Goal: Task Accomplishment & Management: Complete application form

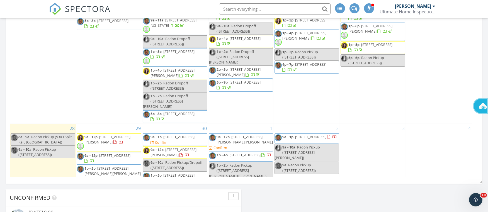
scroll to position [376, 0]
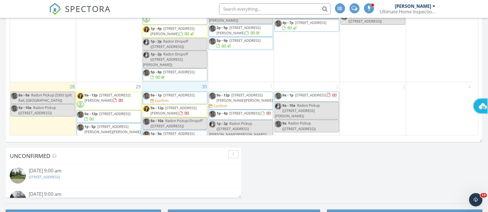
click at [175, 82] on div "30 9a - 1p 8533 Silver Oak Ct, Springboro 45066 Confirm 9a - 12p 7790 Stanley M…" at bounding box center [175, 118] width 66 height 73
click at [178, 50] on link "Inspection" at bounding box center [174, 49] width 29 height 9
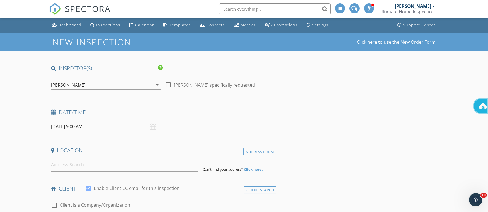
click at [156, 85] on icon "arrow_drop_down" at bounding box center [157, 85] width 7 height 7
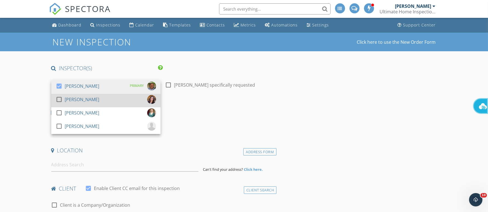
click at [57, 100] on div at bounding box center [58, 99] width 9 height 9
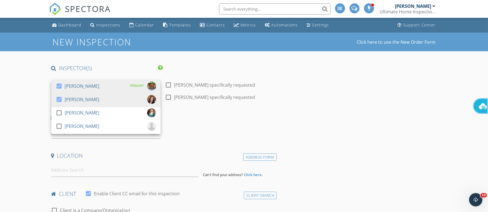
click at [217, 114] on h4 "Date/Time" at bounding box center [162, 117] width 223 height 7
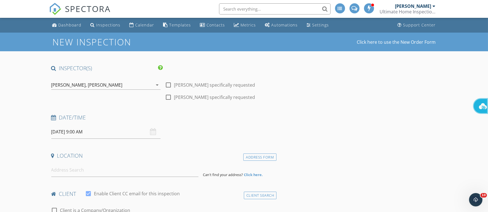
click at [155, 84] on icon "arrow_drop_down" at bounding box center [157, 85] width 7 height 7
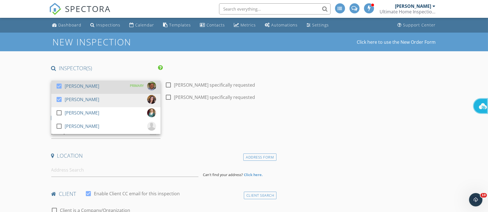
click at [55, 84] on div at bounding box center [58, 85] width 9 height 9
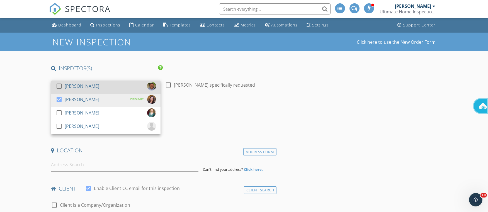
click at [61, 85] on div at bounding box center [58, 85] width 9 height 9
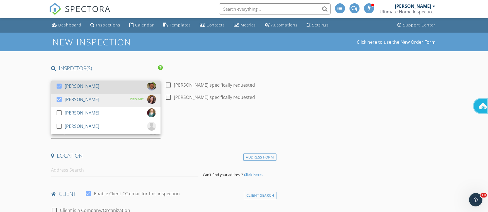
click at [61, 85] on div at bounding box center [58, 85] width 9 height 9
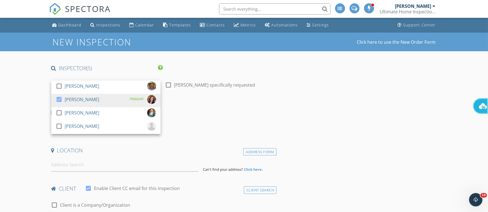
click at [218, 119] on div "Date/Time 09/30/2025 9:00 AM" at bounding box center [162, 121] width 227 height 25
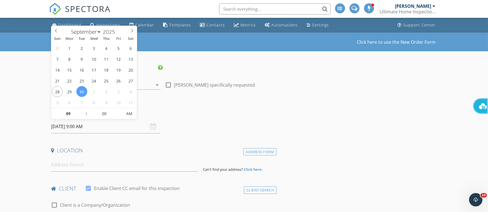
click at [79, 126] on input "[DATE] 9:00 AM" at bounding box center [105, 127] width 109 height 14
type input "10"
type input "09/30/2025 10:00 AM"
click at [85, 110] on span at bounding box center [84, 111] width 4 height 6
type input "11"
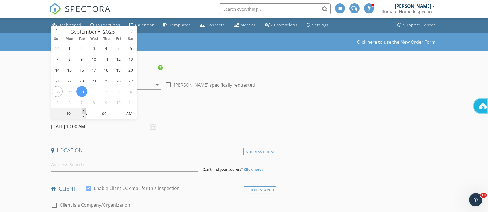
type input "09/30/2025 11:00 AM"
click at [85, 110] on span at bounding box center [84, 111] width 4 height 6
type input "12"
type input "09/30/2025 12:00 PM"
click at [84, 110] on span at bounding box center [84, 111] width 4 height 6
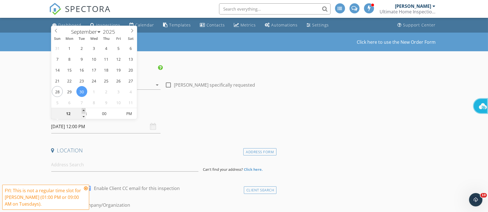
type input "01"
type input "09/30/2025 1:00 PM"
click at [84, 111] on span at bounding box center [84, 111] width 4 height 6
click at [74, 166] on input at bounding box center [124, 165] width 147 height 14
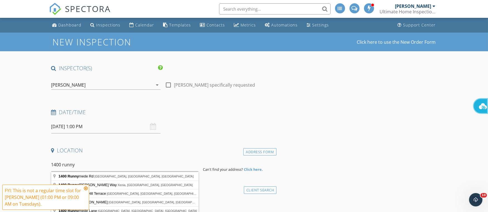
type input "1400 Runnymede Rd, Dayton, OH, USA"
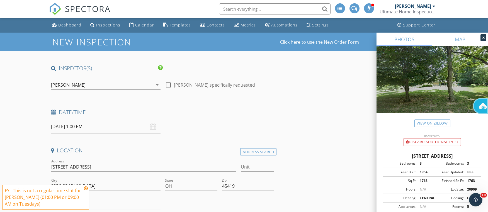
click at [84, 187] on icon at bounding box center [86, 188] width 4 height 4
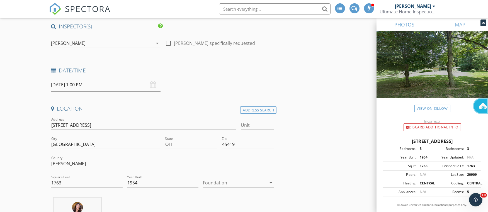
scroll to position [84, 0]
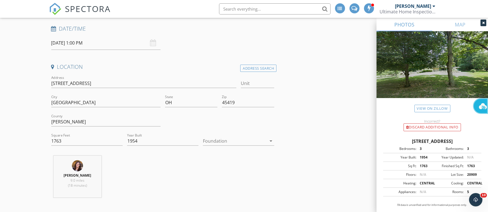
click at [270, 139] on icon "arrow_drop_down" at bounding box center [270, 141] width 7 height 7
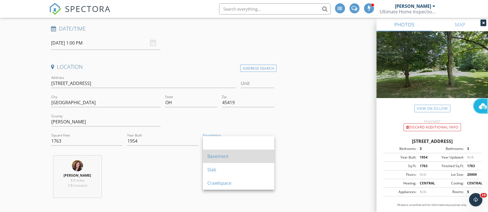
click at [218, 154] on div "Basement" at bounding box center [238, 156] width 62 height 7
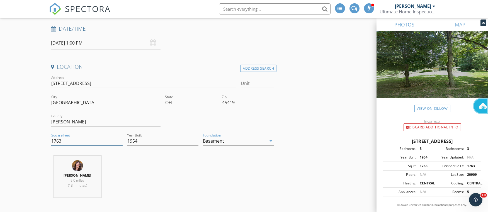
click at [62, 141] on input "1763" at bounding box center [86, 140] width 71 height 9
type input "1"
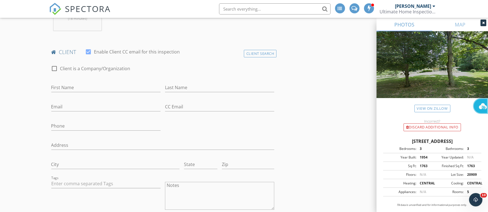
scroll to position [292, 0]
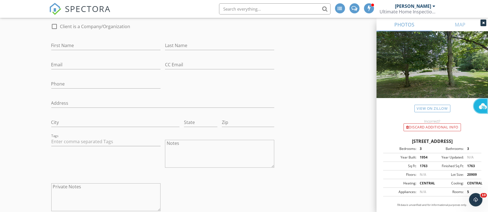
type input "2717"
click at [65, 44] on input "First Name" at bounding box center [105, 45] width 109 height 9
type input "Michael"
click at [172, 44] on input "Last Name" at bounding box center [219, 45] width 109 height 9
type input "Grace"
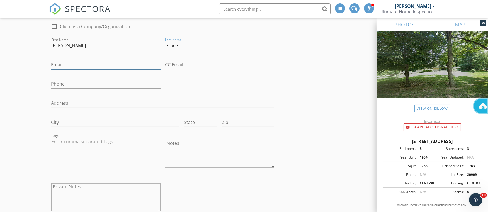
click at [63, 66] on input "Email" at bounding box center [105, 64] width 109 height 9
type input "michael45406@yahoo.com"
click at [65, 85] on input "Phone" at bounding box center [105, 83] width 109 height 9
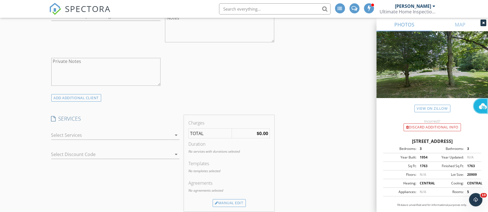
scroll to position [501, 0]
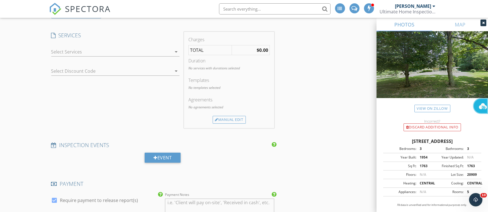
type input "937-931-0932"
click at [176, 50] on icon "arrow_drop_down" at bounding box center [176, 51] width 7 height 7
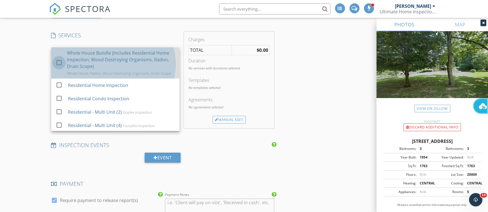
click at [57, 63] on div at bounding box center [58, 62] width 9 height 9
checkbox input "false"
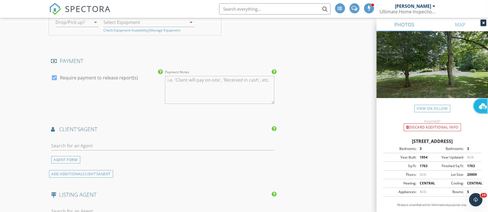
scroll to position [794, 0]
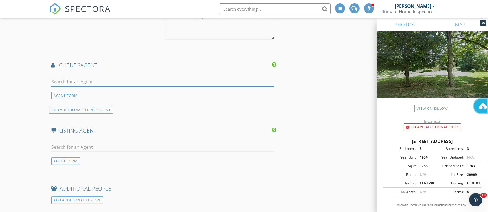
click at [64, 79] on input "text" at bounding box center [162, 81] width 223 height 9
type input "jennifer th"
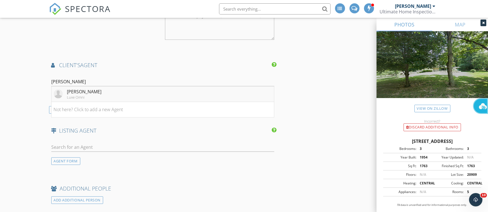
click at [87, 93] on div "Jennifer Thompson" at bounding box center [84, 91] width 35 height 7
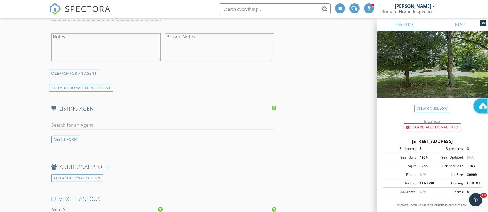
scroll to position [961, 0]
click at [76, 124] on input "text" at bounding box center [162, 124] width 223 height 9
type input "Karren"
click at [80, 133] on div "Karren Bernhardt" at bounding box center [84, 136] width 35 height 7
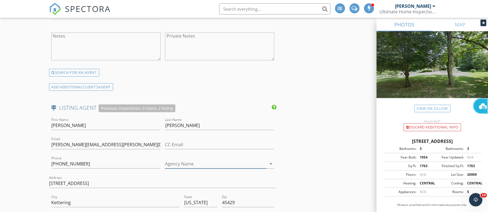
click at [181, 163] on input "Agency Name" at bounding box center [215, 163] width 101 height 9
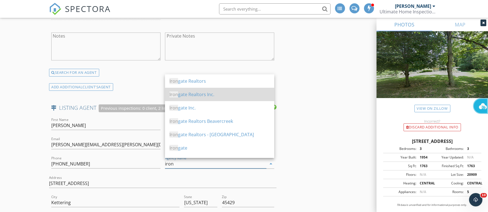
click at [197, 96] on div "Iron gate Realtors Inc." at bounding box center [219, 94] width 100 height 7
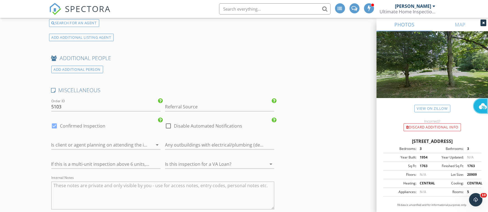
scroll to position [1253, 0]
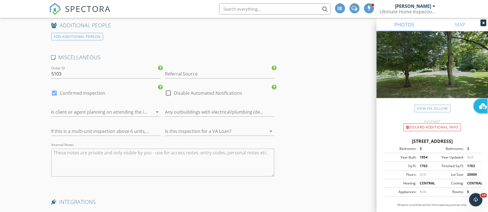
type input "Irongate Realtors Inc."
click at [58, 155] on textarea "Internal Notes" at bounding box center [162, 163] width 223 height 28
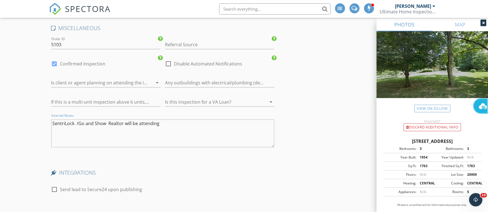
scroll to position [1295, 0]
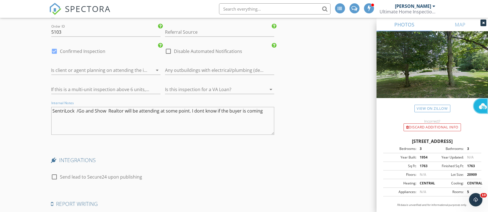
type textarea "SentriLock /Go and Show Realtor will be attending at some point. I dont know if…"
click at [224, 175] on div "check_box_outline_blank Send lead to Secure24 upon publishing" at bounding box center [162, 179] width 223 height 14
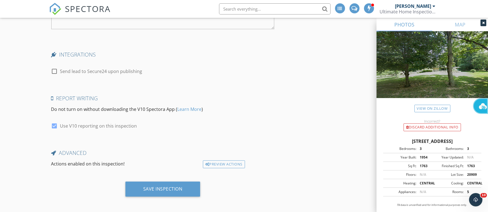
scroll to position [1401, 0]
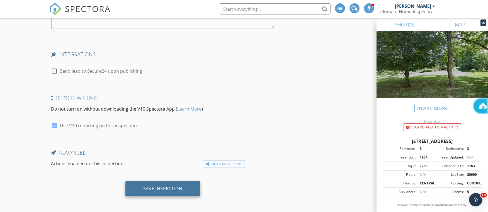
click at [154, 186] on div "Save Inspection" at bounding box center [162, 189] width 39 height 6
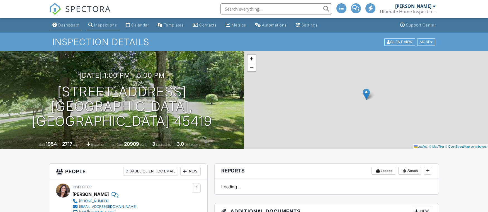
click at [67, 25] on div "Dashboard" at bounding box center [68, 25] width 21 height 5
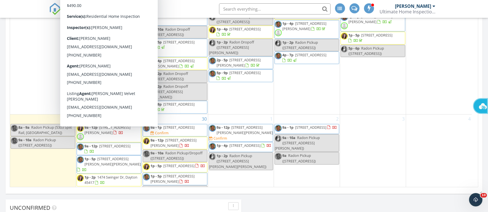
scroll to position [334, 0]
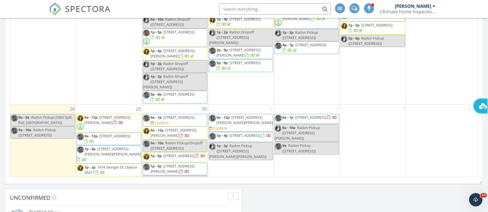
click at [154, 121] on div at bounding box center [152, 123] width 4 height 4
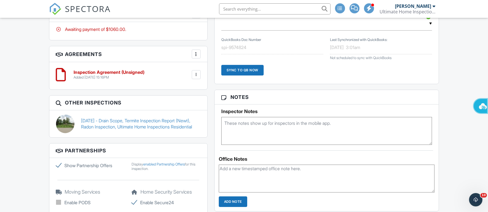
click at [232, 125] on textarea at bounding box center [326, 131] width 211 height 28
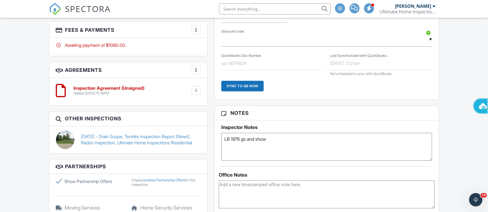
scroll to position [501, 0]
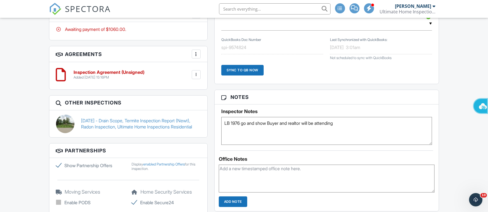
type textarea "LB 1976 go and show Buyer and realtor will be attending"
click at [239, 201] on input "Add Note" at bounding box center [233, 201] width 28 height 11
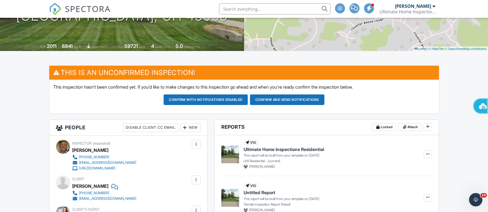
scroll to position [84, 0]
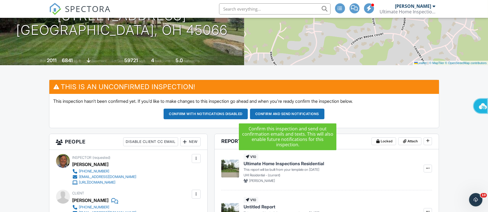
click at [277, 114] on button "Confirm and send notifications" at bounding box center [287, 114] width 74 height 11
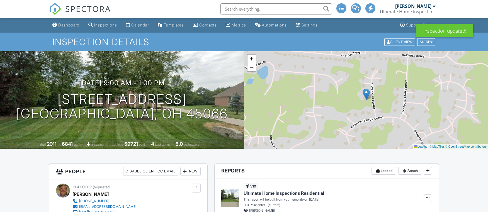
click at [65, 24] on div "Dashboard" at bounding box center [68, 25] width 21 height 5
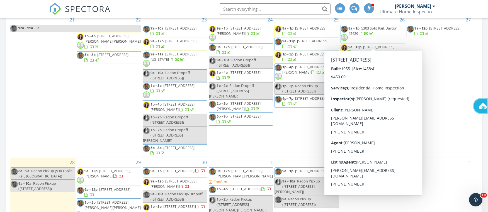
scroll to position [292, 0]
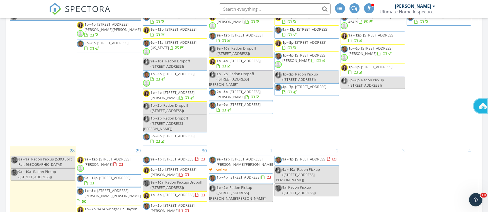
click at [243, 156] on span "9a - 12p 830 Wenger Rd, Clayton 45315 Confirm" at bounding box center [241, 164] width 64 height 16
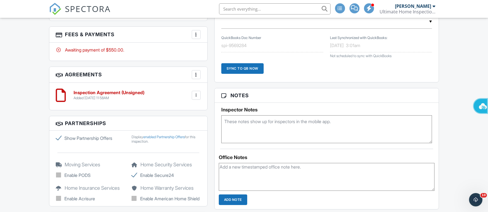
scroll to position [418, 0]
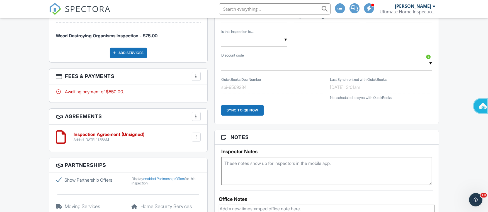
click at [230, 165] on textarea at bounding box center [326, 171] width 211 height 28
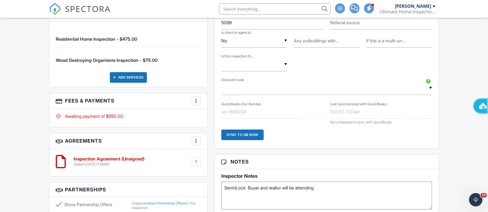
scroll to position [459, 0]
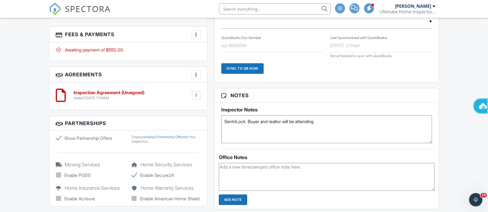
type textarea "SentriLock Buyer and realtor will be attending"
click at [238, 197] on input "Add Note" at bounding box center [233, 199] width 28 height 11
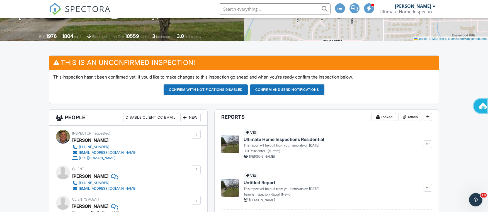
scroll to position [42, 0]
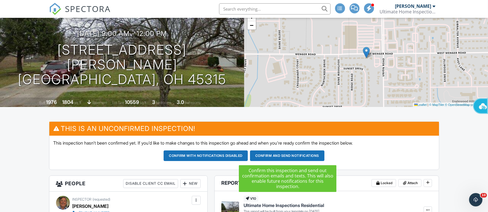
click at [281, 155] on button "Confirm and send notifications" at bounding box center [287, 155] width 74 height 11
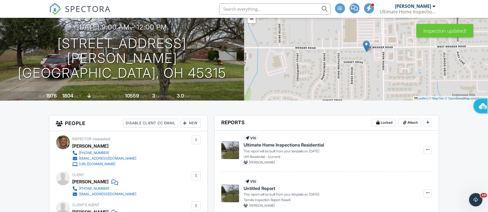
scroll to position [4, 0]
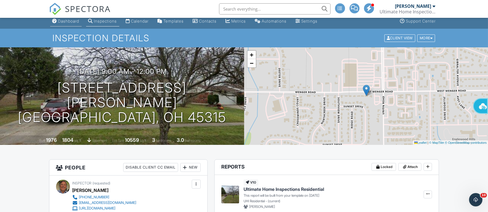
click at [66, 21] on div "Dashboard" at bounding box center [68, 21] width 21 height 5
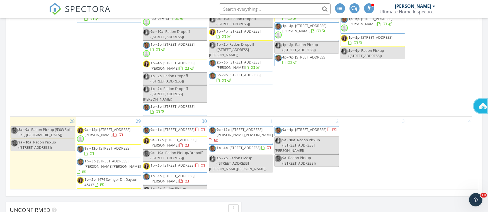
scroll to position [334, 0]
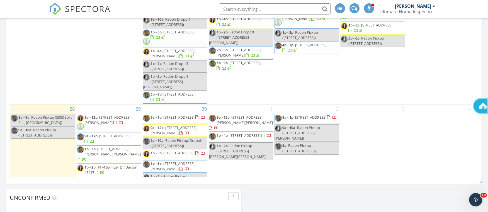
click at [87, 157] on div at bounding box center [82, 159] width 10 height 5
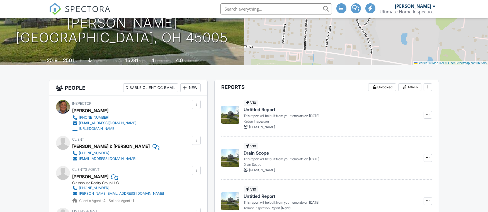
click at [190, 87] on div "New" at bounding box center [190, 87] width 20 height 9
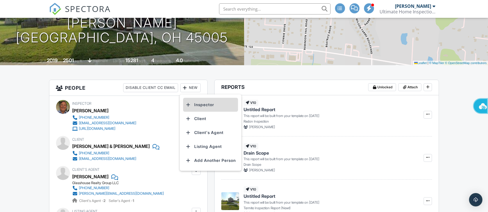
click at [197, 106] on li "Inspector" at bounding box center [210, 105] width 55 height 14
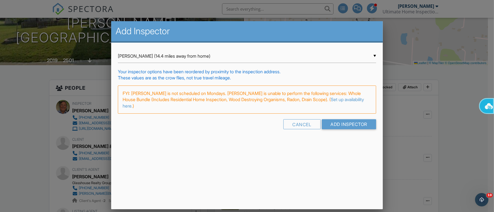
click at [375, 55] on div "▼ Calista Davis (14.4 miles away from home) Calista Davis (14.4 miles away from…" at bounding box center [247, 56] width 258 height 14
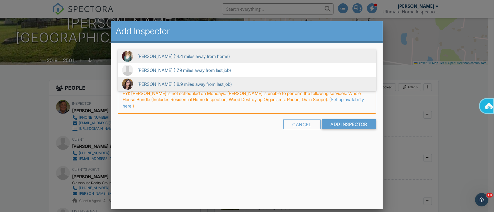
click at [147, 81] on span "Roxanne Noble (18.9 miles away from last job)" at bounding box center [247, 84] width 258 height 14
type input "Roxanne Noble (18.9 miles away from last job)"
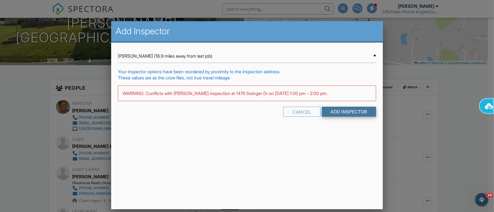
click at [340, 112] on input "Add Inspector" at bounding box center [349, 112] width 55 height 10
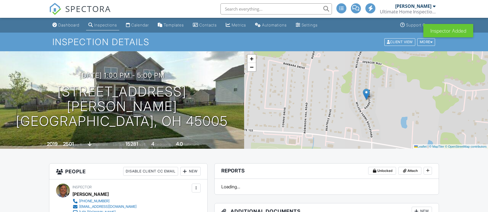
scroll to position [84, 0]
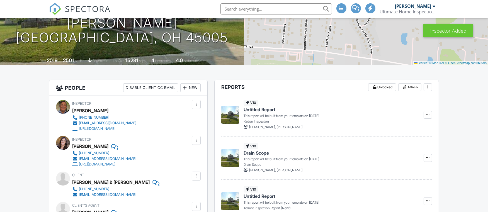
click at [187, 88] on div at bounding box center [185, 88] width 6 height 6
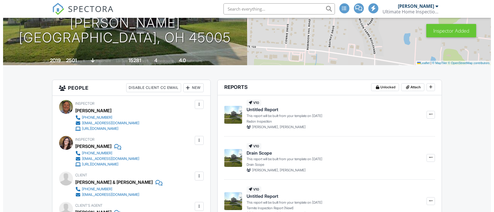
scroll to position [0, 0]
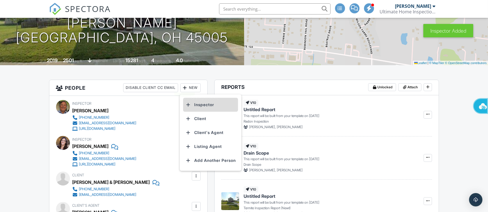
click at [206, 102] on li "Inspector" at bounding box center [210, 105] width 55 height 14
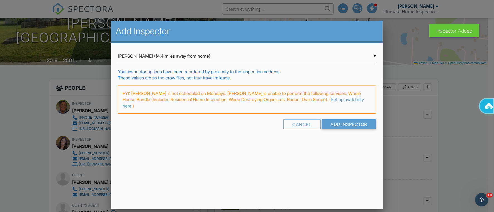
click at [374, 55] on div "▼ Calista Davis (14.4 miles away from home) Calista Davis (14.4 miles away from…" at bounding box center [247, 56] width 258 height 14
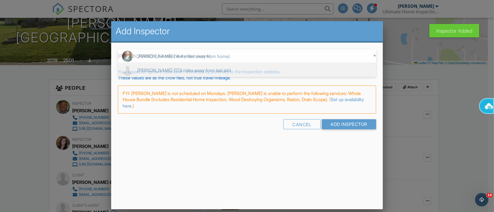
click at [166, 70] on span "Chris Daniel (17.9 miles away from last job)" at bounding box center [247, 70] width 258 height 14
type input "Chris Daniel (17.9 miles away from last job)"
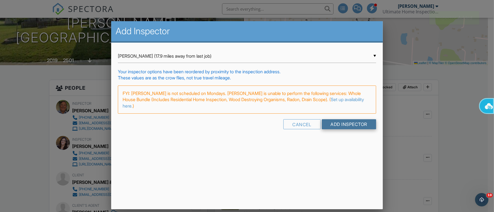
click at [354, 124] on input "Add Inspector" at bounding box center [349, 124] width 55 height 10
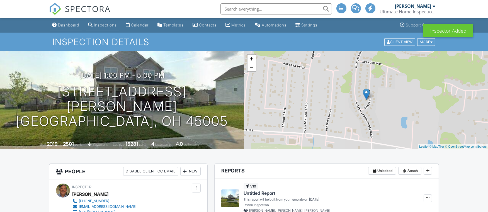
click at [66, 25] on div "Dashboard" at bounding box center [68, 25] width 21 height 5
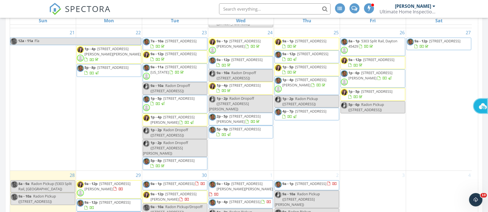
scroll to position [376, 0]
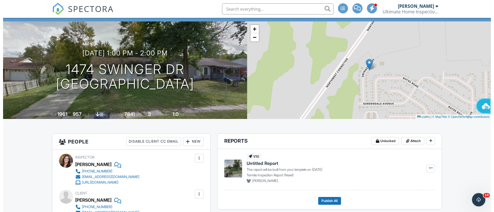
scroll to position [42, 0]
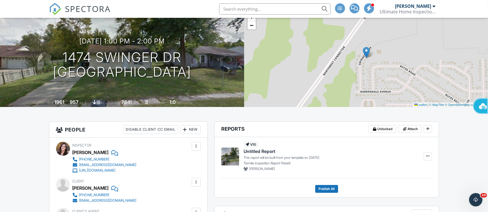
click at [189, 130] on div "New" at bounding box center [190, 129] width 20 height 9
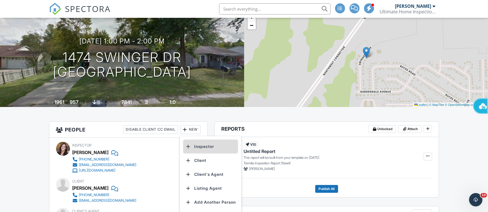
click at [201, 146] on li "Inspector" at bounding box center [210, 146] width 55 height 14
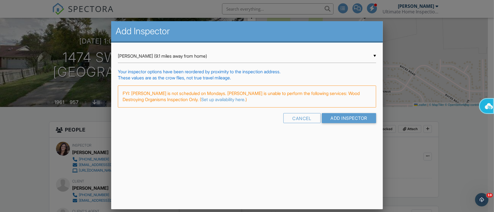
click at [374, 53] on div "▼ Calista Davis (9.1 miles away from home) Calista Davis (9.1 miles away from h…" at bounding box center [247, 56] width 258 height 14
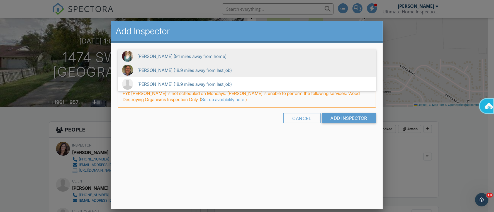
click at [155, 69] on span "Newt Bartel (18.9 miles away from last job)" at bounding box center [247, 70] width 258 height 14
type input "Newt Bartel (18.9 miles away from last job)"
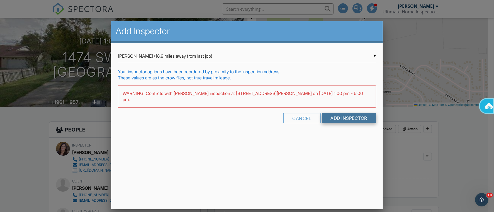
click at [351, 113] on input "Add Inspector" at bounding box center [349, 118] width 55 height 10
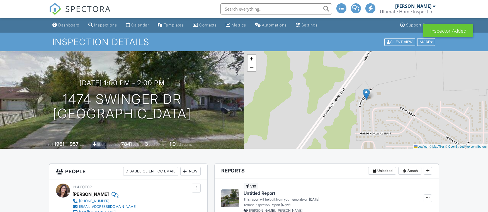
scroll to position [84, 0]
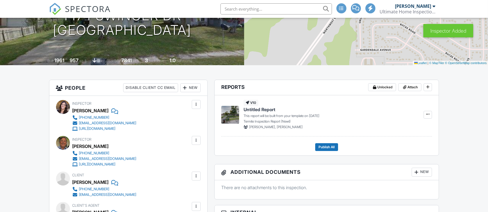
click at [195, 105] on div at bounding box center [196, 105] width 6 height 6
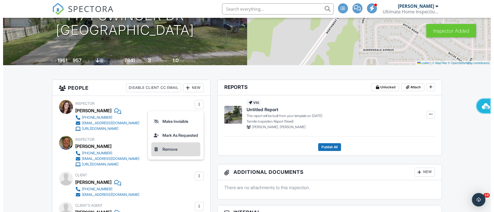
scroll to position [0, 0]
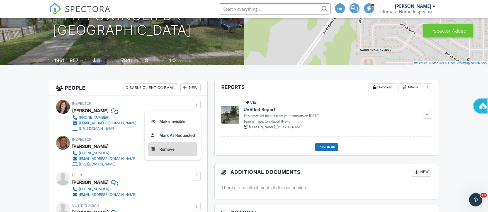
click at [159, 147] on li "Remove" at bounding box center [172, 149] width 49 height 14
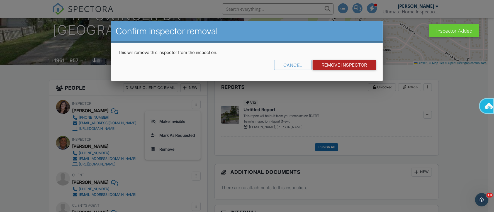
click at [352, 65] on input "Remove Inspector" at bounding box center [343, 65] width 63 height 10
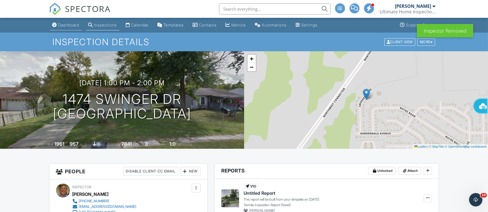
click at [65, 23] on div "Dashboard" at bounding box center [68, 25] width 21 height 5
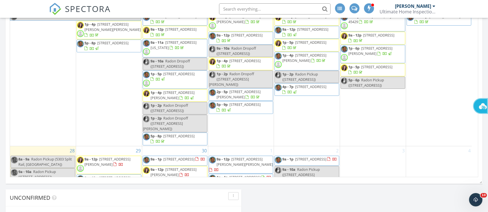
scroll to position [524, 0]
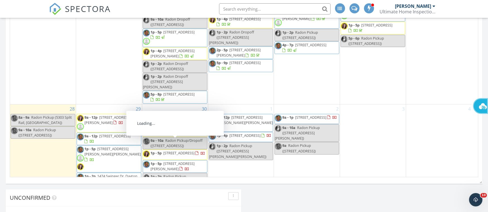
click at [195, 151] on div at bounding box center [197, 153] width 4 height 4
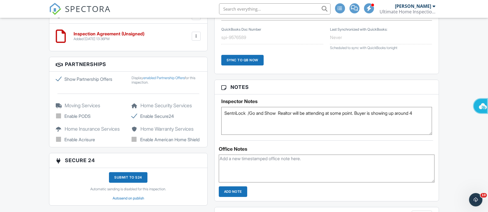
scroll to position [591, 0]
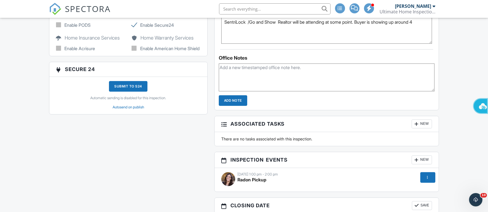
type textarea "SentriLock /Go and Show Realtor will be attending at some point. Buyer is showi…"
click at [231, 101] on input "Add Note" at bounding box center [233, 100] width 28 height 11
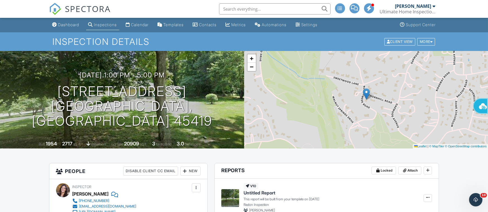
scroll to position [0, 0]
click at [66, 24] on div "Dashboard" at bounding box center [68, 25] width 21 height 5
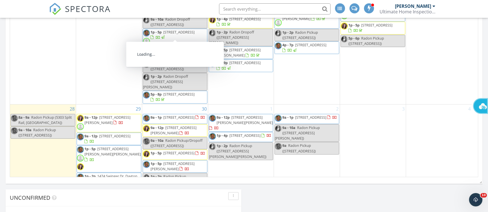
scroll to position [376, 0]
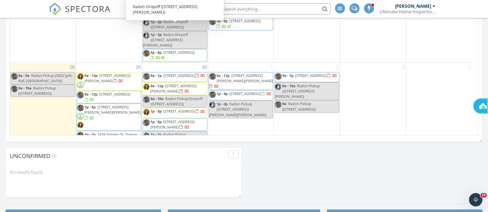
click at [114, 63] on div "29 9a - 12p 2603 Kennedy Ave, Dayton 45420 9a - 12p 8842 Waynes Way, Blancheste…" at bounding box center [109, 104] width 66 height 82
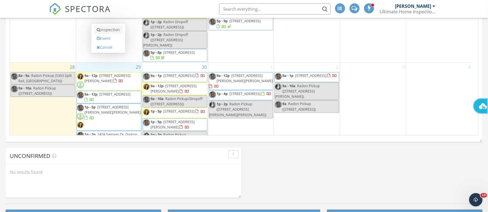
click at [114, 29] on link "Inspection" at bounding box center [108, 29] width 29 height 9
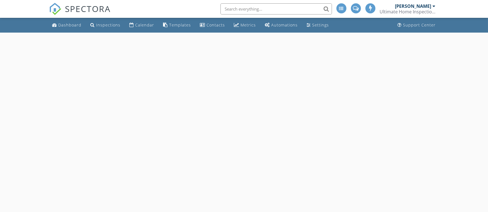
select select "8"
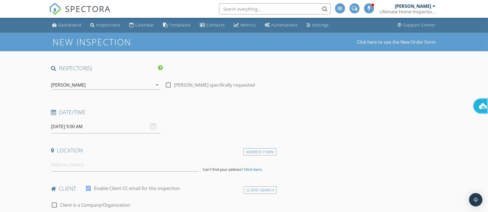
click at [77, 128] on input "[DATE] 9:00 AM" at bounding box center [105, 127] width 109 height 14
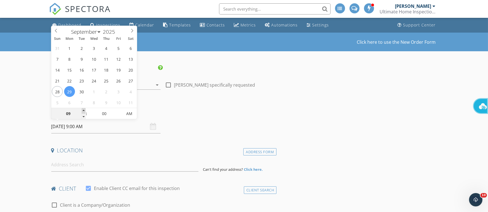
type input "10"
type input "[DATE] 10:00 AM"
click at [83, 111] on span at bounding box center [84, 111] width 4 height 6
type input "11"
type input "[DATE] 11:00 AM"
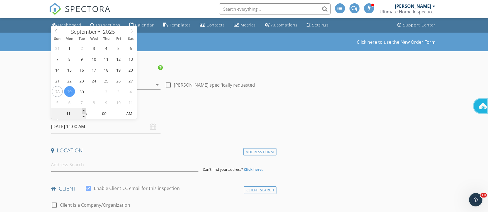
click at [83, 111] on span at bounding box center [84, 111] width 4 height 6
type input "12"
type input "[DATE] 12:00 PM"
click at [83, 111] on span at bounding box center [84, 111] width 4 height 6
type input "01"
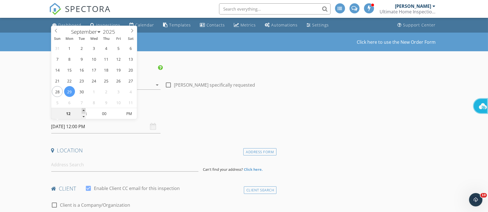
type input "09/29/2025 1:00 PM"
click at [83, 111] on span at bounding box center [84, 111] width 4 height 6
type input "02"
type input "09/29/2025 2:00 PM"
click at [83, 111] on span at bounding box center [84, 111] width 4 height 6
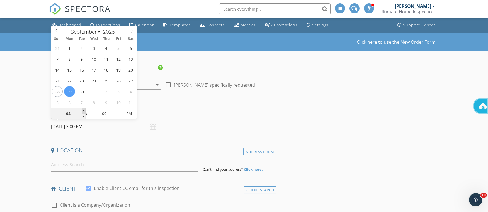
type input "03"
type input "09/29/2025 3:00 PM"
click at [83, 111] on span at bounding box center [84, 111] width 4 height 6
type input "04"
type input "09/29/2025 4:00 PM"
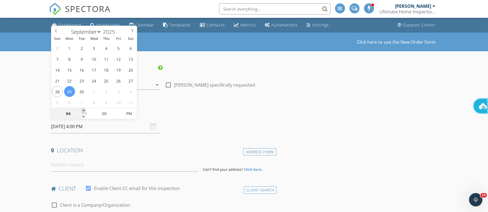
click at [83, 111] on span at bounding box center [84, 111] width 4 height 6
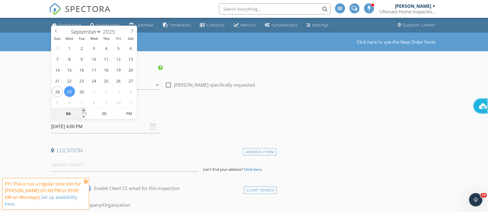
type input "05"
type input "09/29/2025 5:00 PM"
click at [83, 111] on span at bounding box center [84, 111] width 4 height 6
type input "06"
type input "09/29/2025 6:00 PM"
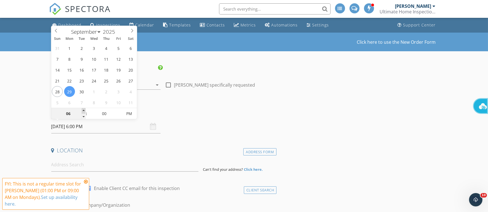
click at [83, 111] on span at bounding box center [84, 111] width 4 height 6
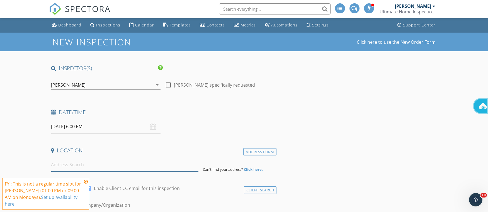
click at [81, 165] on input at bounding box center [124, 165] width 147 height 14
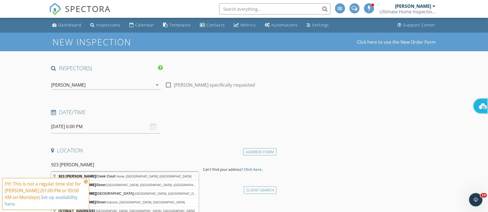
type input "923 Lewis Creek Court, Xenia, OH, USA"
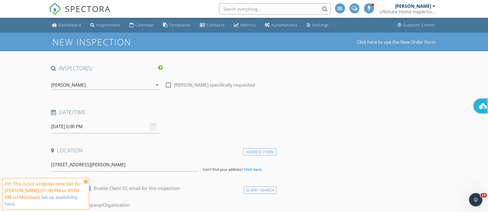
click at [85, 184] on icon at bounding box center [86, 181] width 4 height 4
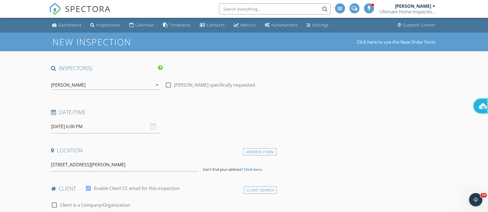
scroll to position [84, 0]
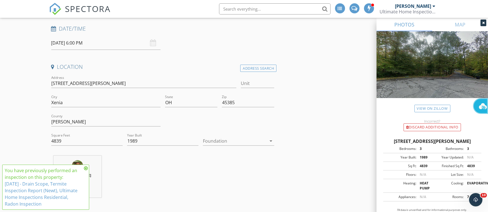
click at [85, 168] on icon at bounding box center [86, 168] width 4 height 4
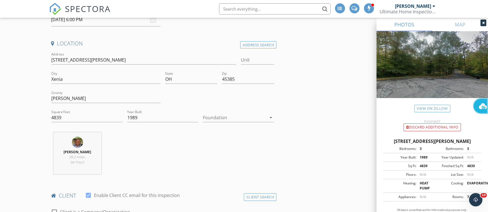
scroll to position [167, 0]
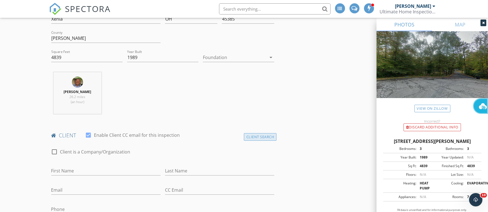
click at [261, 136] on div "Client Search" at bounding box center [260, 137] width 33 height 8
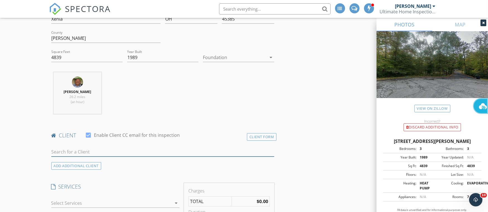
click at [69, 154] on input "text" at bounding box center [162, 151] width 223 height 9
type input "Clint Carg"
click at [85, 164] on div "Clint Cargill" at bounding box center [122, 162] width 110 height 7
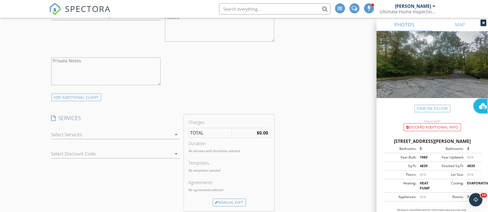
scroll to position [501, 0]
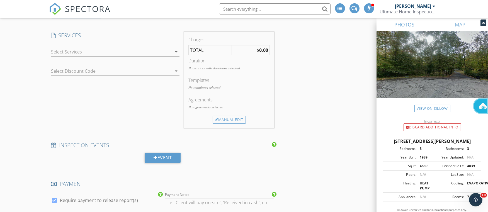
click at [176, 51] on icon "arrow_drop_down" at bounding box center [176, 51] width 7 height 7
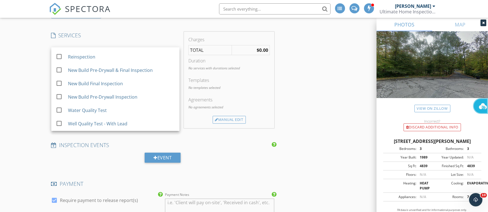
scroll to position [209, 0]
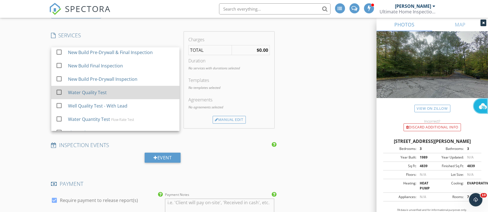
click at [82, 94] on div "Water Quality Test" at bounding box center [87, 92] width 39 height 7
checkbox input "false"
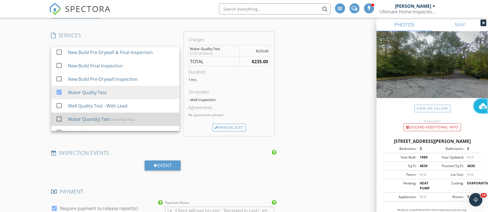
click at [106, 120] on div "Water Quantity Test" at bounding box center [89, 119] width 42 height 7
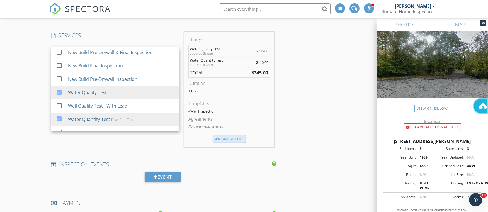
click at [232, 138] on div "Manual Edit" at bounding box center [228, 139] width 33 height 8
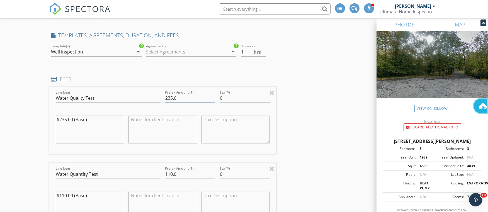
click at [177, 97] on input "235.0" at bounding box center [190, 98] width 50 height 9
type input "2"
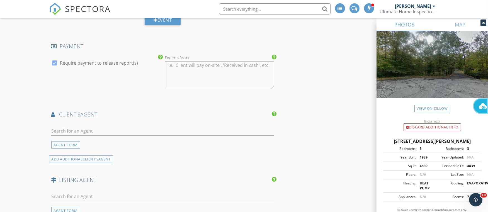
scroll to position [794, 0]
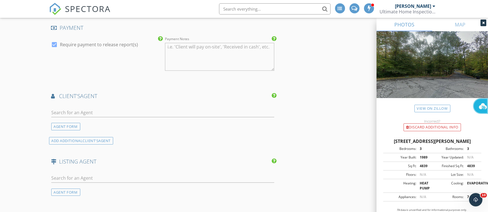
type input "35.00"
click at [75, 114] on input "text" at bounding box center [162, 112] width 223 height 9
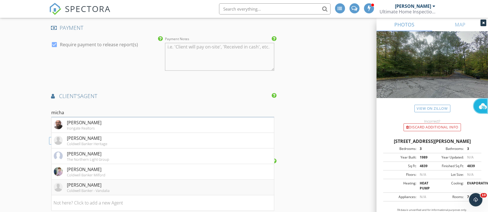
type input "micha"
click at [85, 186] on div "Michael Helton" at bounding box center [88, 185] width 43 height 7
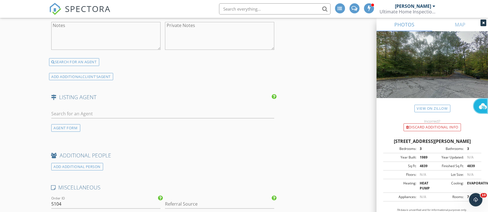
scroll to position [1128, 0]
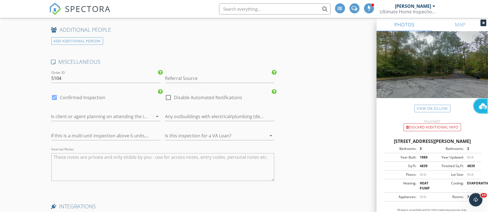
click at [67, 162] on textarea "Internal Notes" at bounding box center [162, 167] width 223 height 28
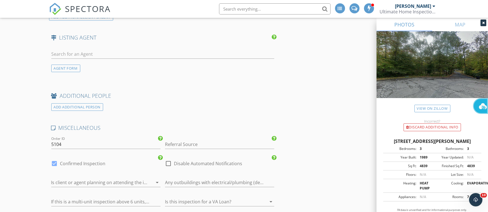
scroll to position [961, 0]
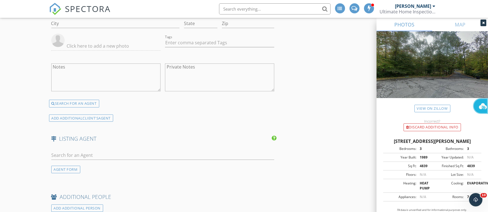
type textarea "lb 7212"
click at [70, 153] on input "text" at bounding box center [162, 155] width 223 height 9
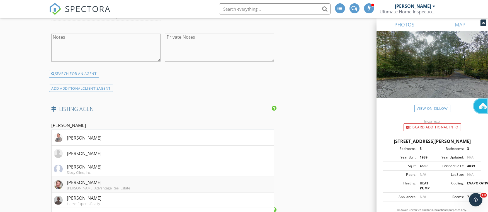
scroll to position [1002, 0]
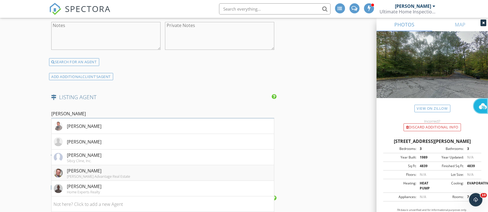
type input "Don S"
click at [81, 171] on div "Don Shurts" at bounding box center [98, 170] width 63 height 7
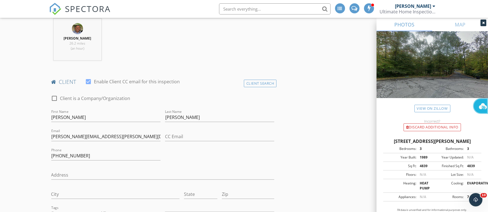
scroll to position [179, 0]
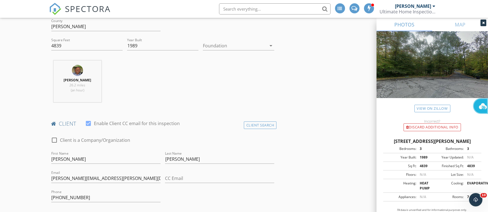
click at [271, 45] on icon "arrow_drop_down" at bounding box center [270, 45] width 7 height 7
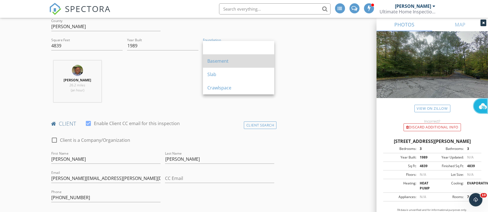
click at [231, 60] on div "Basement" at bounding box center [238, 61] width 62 height 7
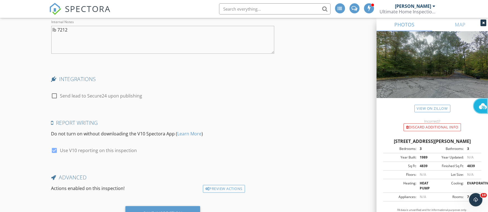
scroll to position [1432, 0]
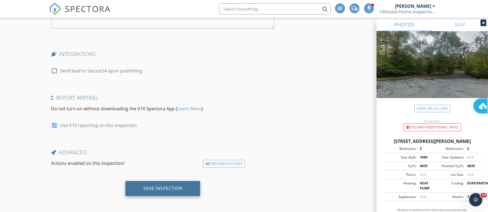
click at [152, 185] on div "Save Inspection" at bounding box center [162, 188] width 39 height 6
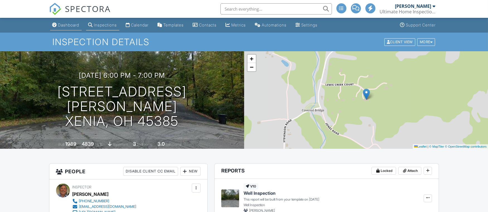
click at [67, 24] on div "Dashboard" at bounding box center [68, 25] width 21 height 5
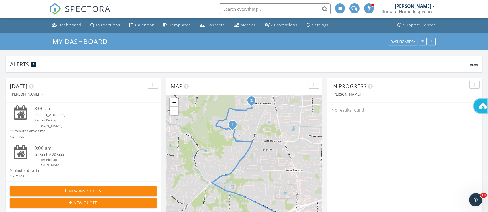
click at [244, 24] on div "Metrics" at bounding box center [248, 24] width 15 height 5
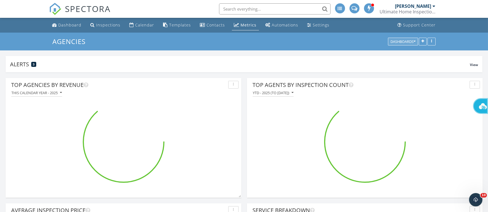
click at [399, 40] on div "Dashboards" at bounding box center [402, 42] width 25 height 4
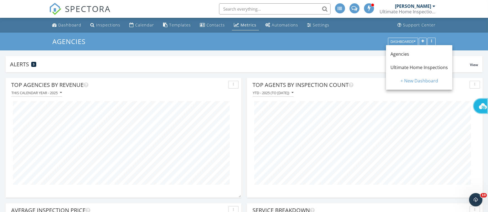
scroll to position [120, 235]
click at [398, 67] on span "Ultimate Home Inspections" at bounding box center [418, 67] width 57 height 6
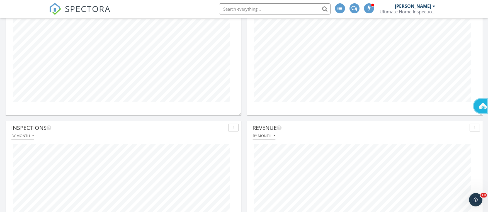
scroll to position [0, 0]
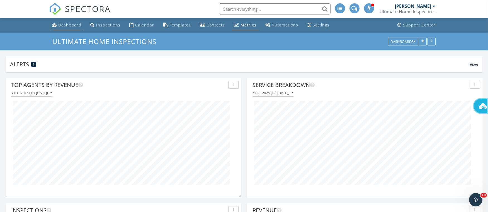
click at [71, 25] on div "Dashboard" at bounding box center [69, 24] width 23 height 5
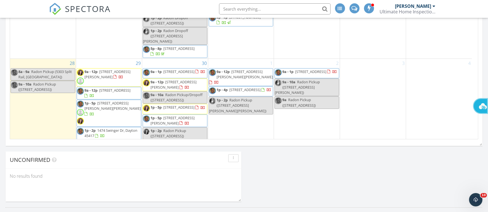
scroll to position [334, 0]
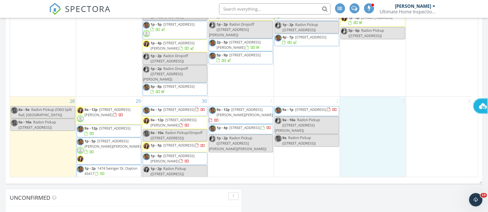
click at [368, 102] on div "3" at bounding box center [373, 144] width 66 height 94
click at [371, 79] on link "Inspection" at bounding box center [372, 79] width 29 height 9
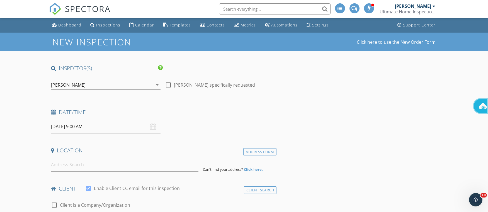
click at [156, 84] on icon "arrow_drop_down" at bounding box center [157, 85] width 7 height 7
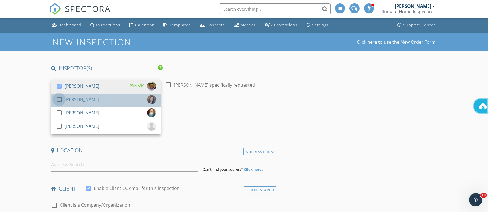
click at [59, 96] on div at bounding box center [58, 99] width 9 height 9
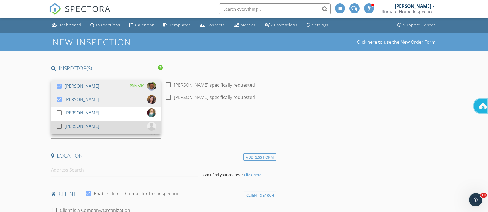
click at [60, 125] on div at bounding box center [58, 125] width 9 height 9
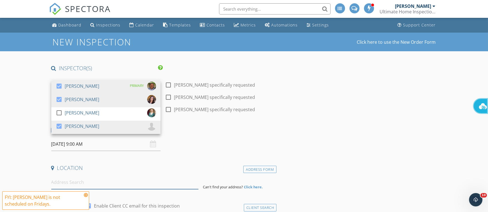
click at [67, 183] on input at bounding box center [124, 182] width 147 height 14
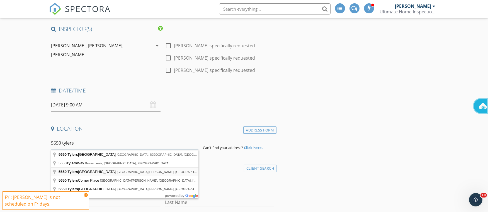
scroll to position [42, 0]
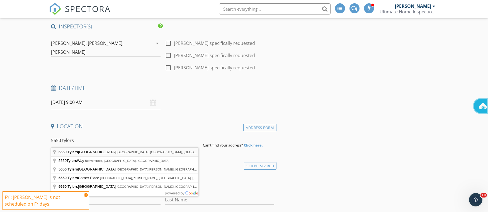
type input "5650 Tylersville Road, Mason, OH, USA"
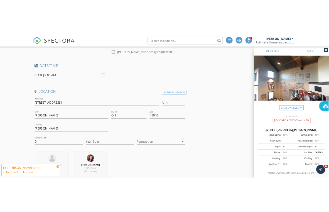
scroll to position [125, 0]
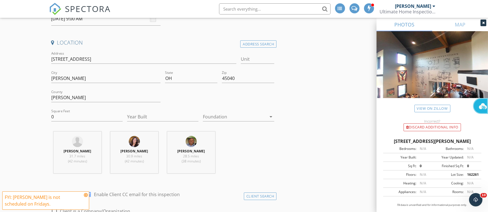
click at [272, 115] on icon "arrow_drop_down" at bounding box center [270, 116] width 7 height 7
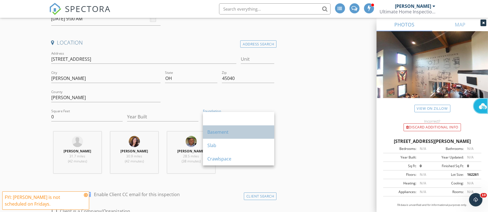
click at [222, 131] on div "Basement" at bounding box center [238, 132] width 62 height 7
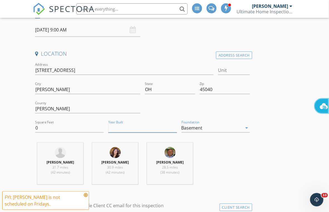
click at [127, 123] on input "Year Built" at bounding box center [142, 127] width 69 height 9
type input "3"
type input "2003"
click at [40, 123] on input "0" at bounding box center [69, 127] width 69 height 9
type input "14325"
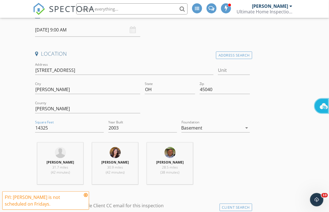
click at [246, 124] on icon "arrow_drop_down" at bounding box center [246, 127] width 7 height 7
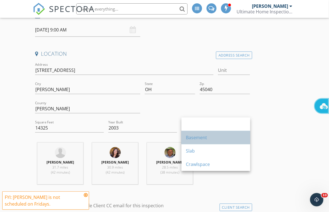
click at [212, 133] on div "Basement" at bounding box center [216, 137] width 60 height 13
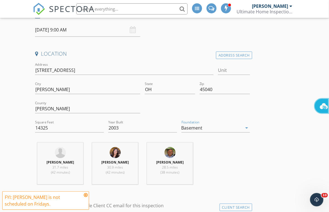
scroll to position [250, 0]
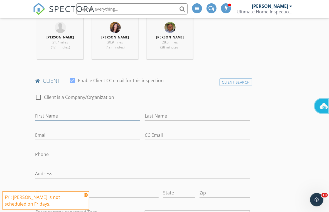
click at [49, 112] on input "First Name" at bounding box center [87, 116] width 105 height 9
type input "Nick"
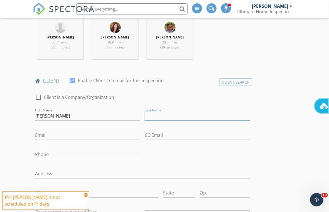
click at [154, 112] on input "Last Name" at bounding box center [197, 116] width 105 height 9
type input "Bowman"
click at [44, 131] on input "Email" at bounding box center [87, 135] width 105 height 9
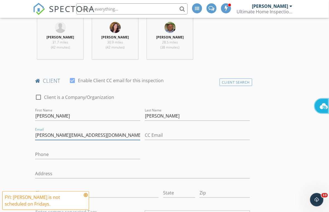
type input "nick@warpedwing.com"
click at [57, 150] on input "Phone" at bounding box center [87, 154] width 105 height 9
type input "937-974-1255"
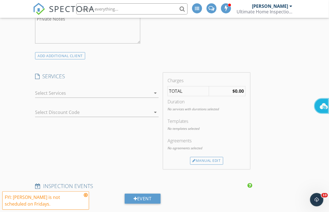
scroll to position [501, 0]
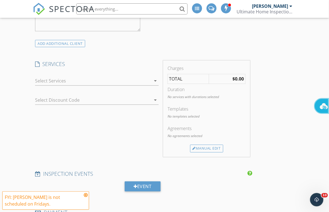
click at [157, 77] on icon "arrow_drop_down" at bounding box center [155, 80] width 7 height 7
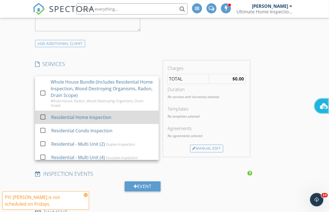
click at [88, 114] on div "Residential Home Inspection" at bounding box center [82, 117] width 60 height 7
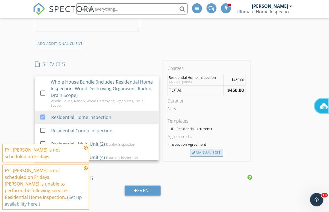
click at [213, 149] on div "Manual Edit" at bounding box center [206, 153] width 33 height 8
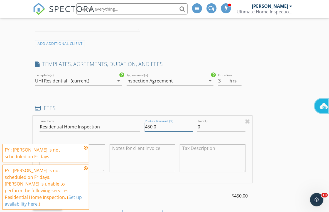
click at [158, 122] on input "450.0" at bounding box center [169, 126] width 48 height 9
type input "4"
type input "1100.00"
click at [85, 150] on icon at bounding box center [86, 147] width 4 height 4
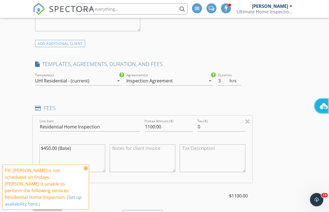
click at [84, 170] on icon at bounding box center [86, 168] width 4 height 4
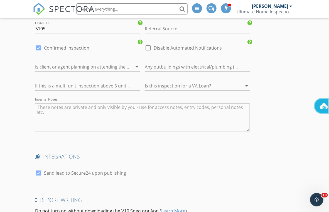
scroll to position [1002, 0]
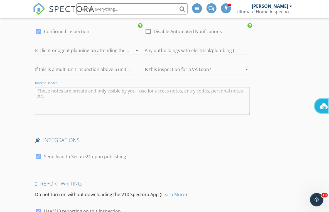
click at [49, 87] on textarea "Internal Notes" at bounding box center [142, 101] width 215 height 28
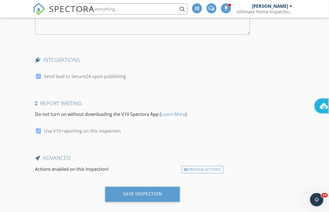
scroll to position [1083, 0]
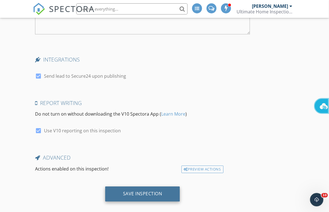
type textarea "Owner will give access"
click at [133, 191] on div "Save Inspection" at bounding box center [142, 194] width 39 height 6
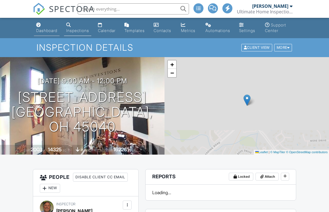
click at [48, 30] on div "Dashboard" at bounding box center [46, 30] width 21 height 5
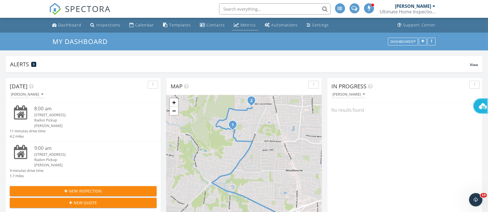
click at [246, 25] on div "Metrics" at bounding box center [248, 24] width 15 height 5
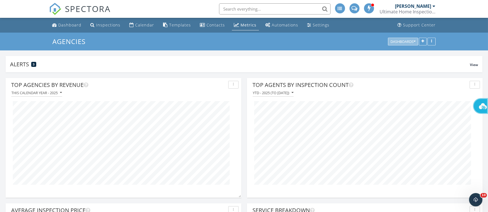
click at [405, 42] on div "Dashboards" at bounding box center [402, 42] width 25 height 4
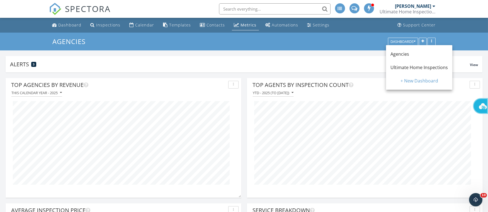
click at [398, 66] on span "Ultimate Home Inspections" at bounding box center [418, 67] width 57 height 6
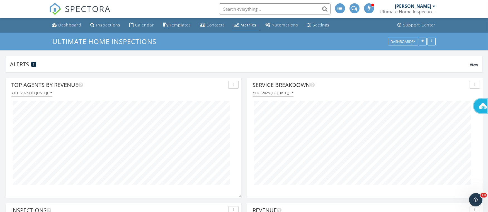
scroll to position [120, 235]
